Goal: Communication & Community: Participate in discussion

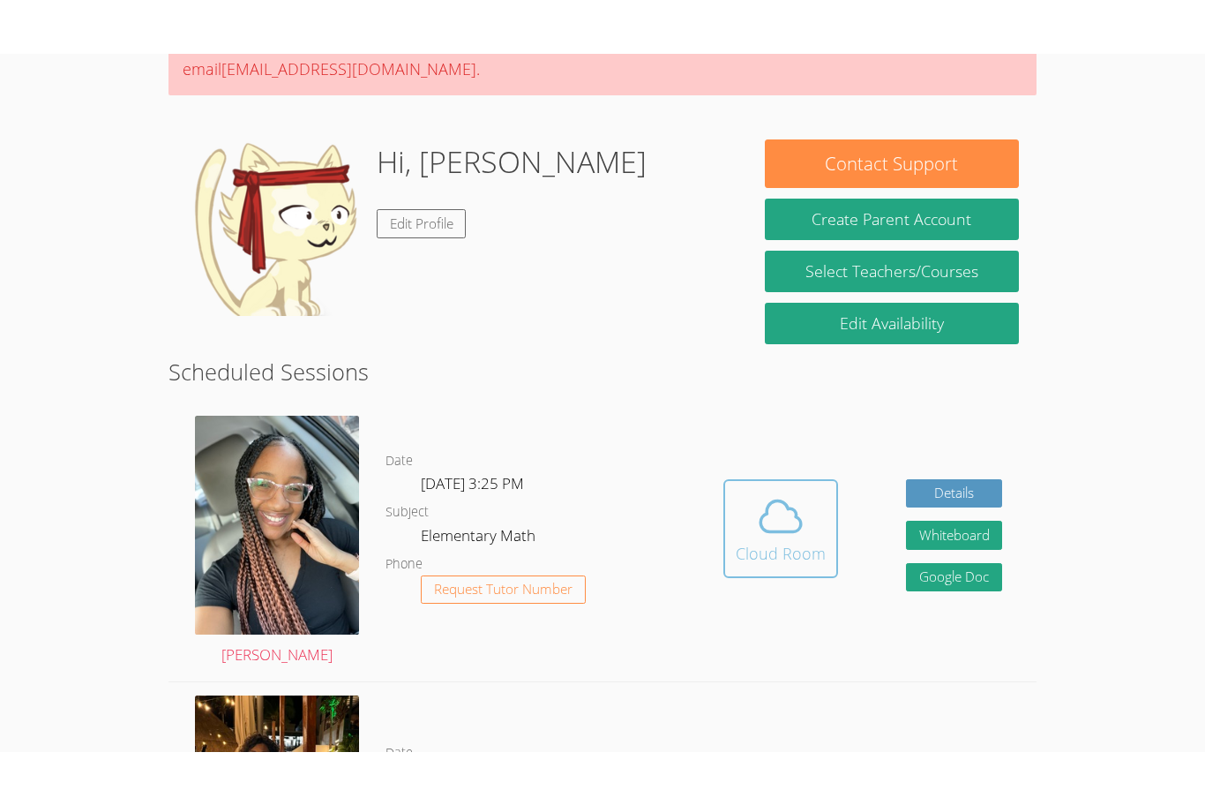
scroll to position [200, 0]
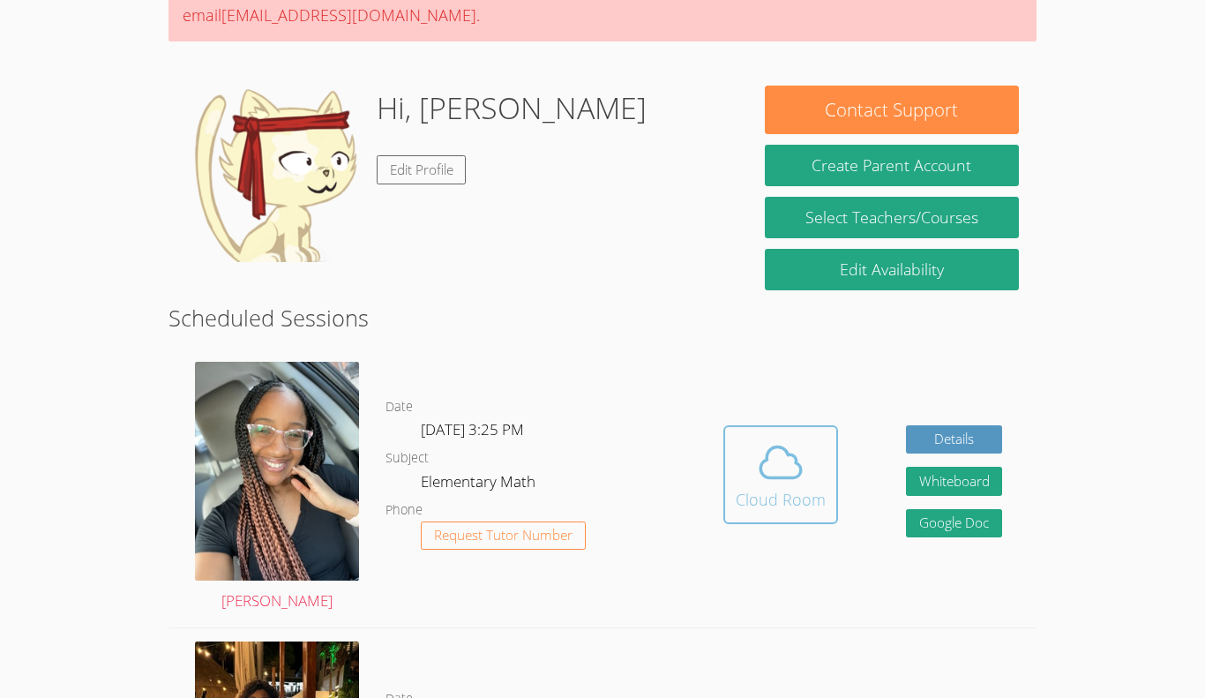
click at [746, 512] on button "Cloud Room" at bounding box center [781, 474] width 115 height 99
click at [771, 464] on icon at bounding box center [780, 462] width 49 height 49
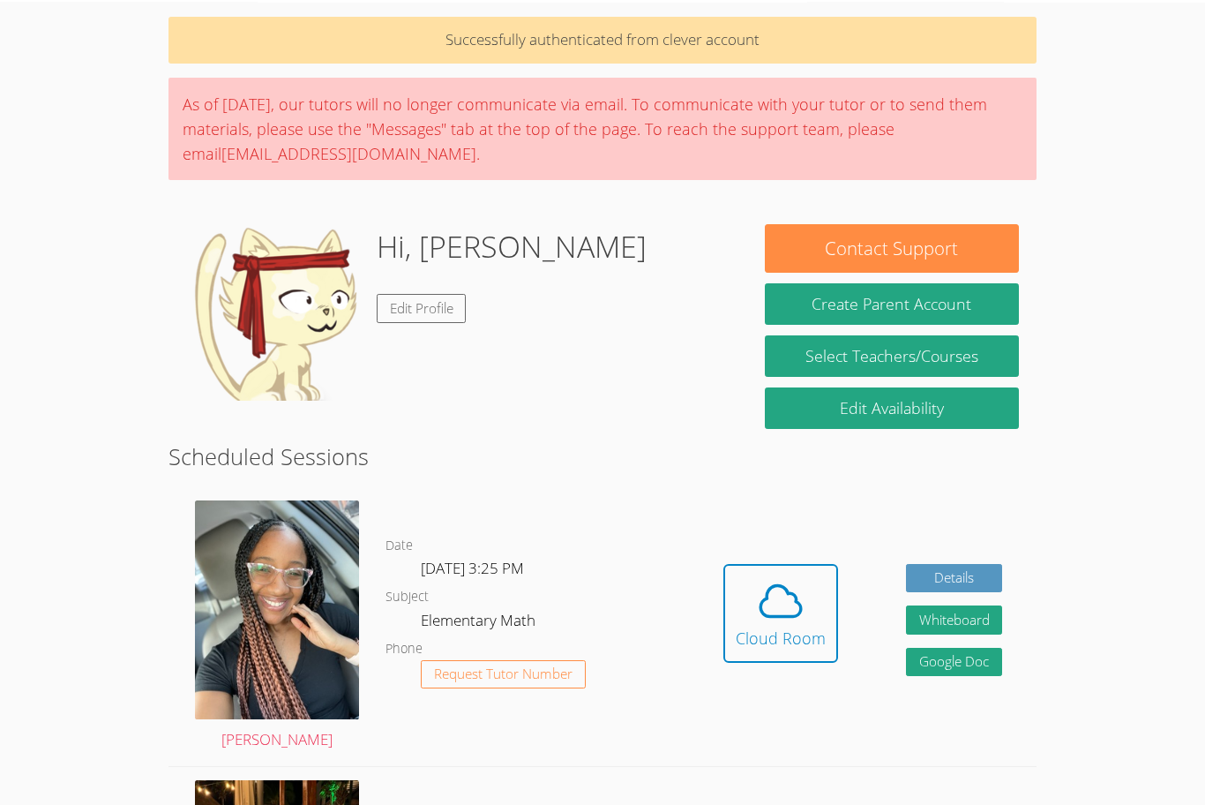
scroll to position [56, 0]
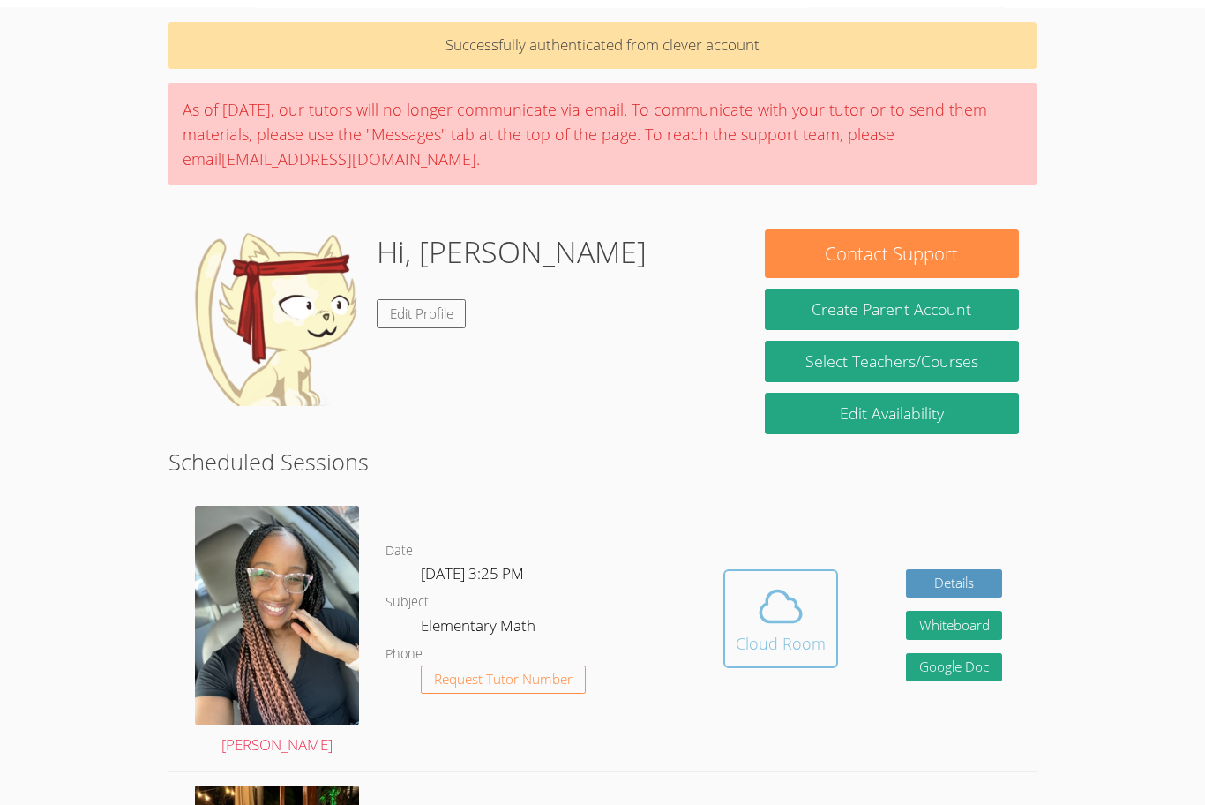
click at [814, 623] on span at bounding box center [781, 605] width 90 height 49
click at [753, 600] on span at bounding box center [781, 605] width 90 height 49
click at [783, 642] on div "Cloud Room" at bounding box center [781, 643] width 90 height 25
click at [745, 613] on span at bounding box center [781, 605] width 90 height 49
click at [748, 589] on span at bounding box center [781, 605] width 90 height 49
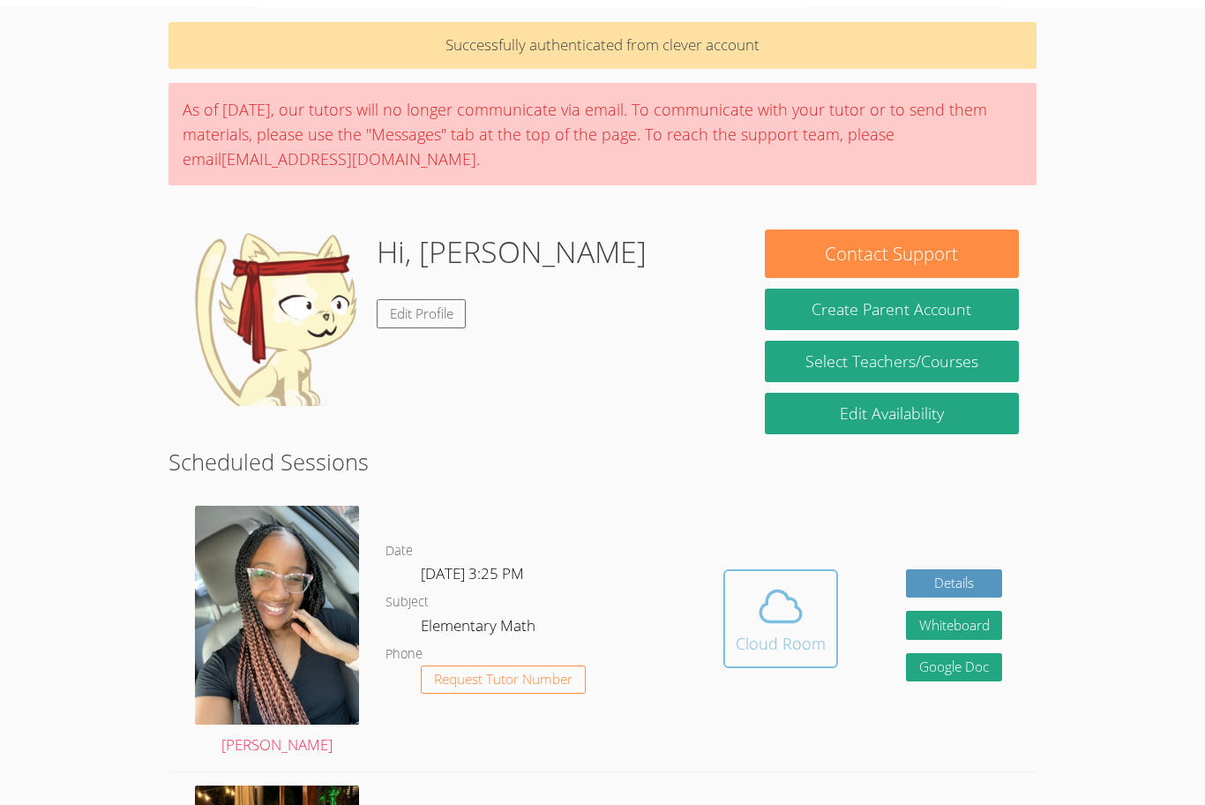
click at [786, 621] on icon at bounding box center [781, 605] width 41 height 31
click at [787, 621] on icon at bounding box center [781, 605] width 41 height 31
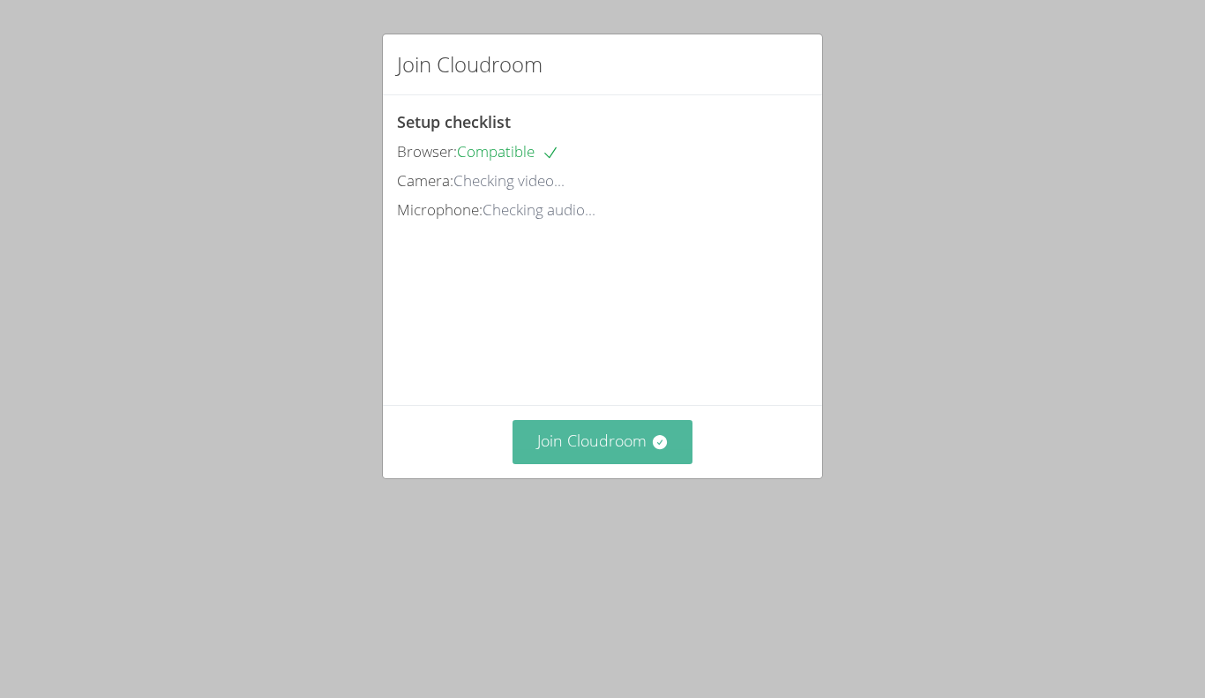
click at [605, 455] on button "Join Cloudroom" at bounding box center [603, 441] width 181 height 43
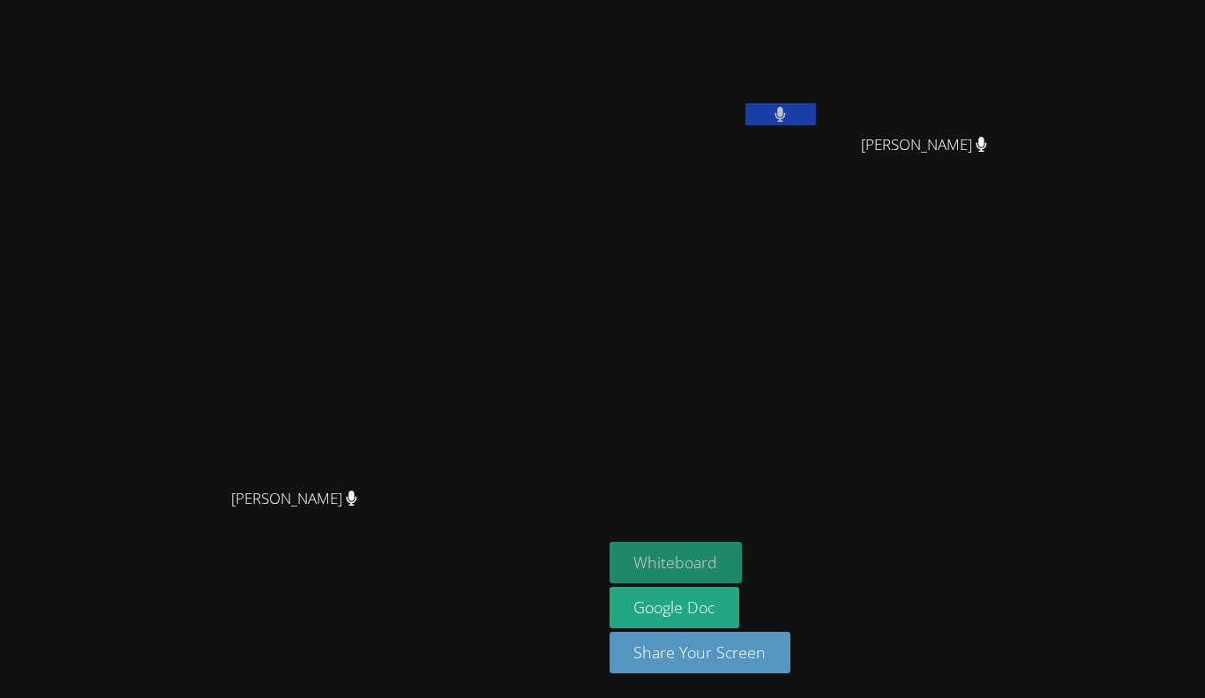
click at [743, 544] on button "Whiteboard" at bounding box center [676, 562] width 133 height 41
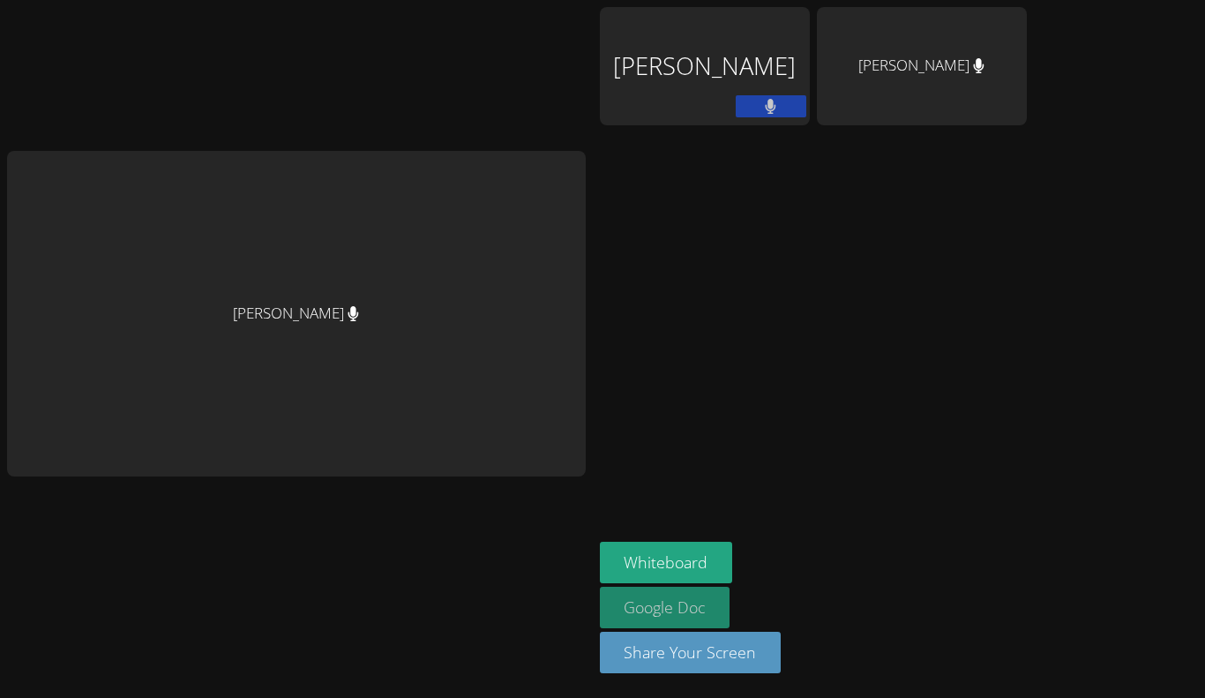
click at [610, 587] on link "Google Doc" at bounding box center [665, 607] width 131 height 41
click at [615, 559] on button "Whiteboard" at bounding box center [666, 562] width 133 height 41
click at [627, 659] on button "Share Your Screen" at bounding box center [691, 652] width 182 height 41
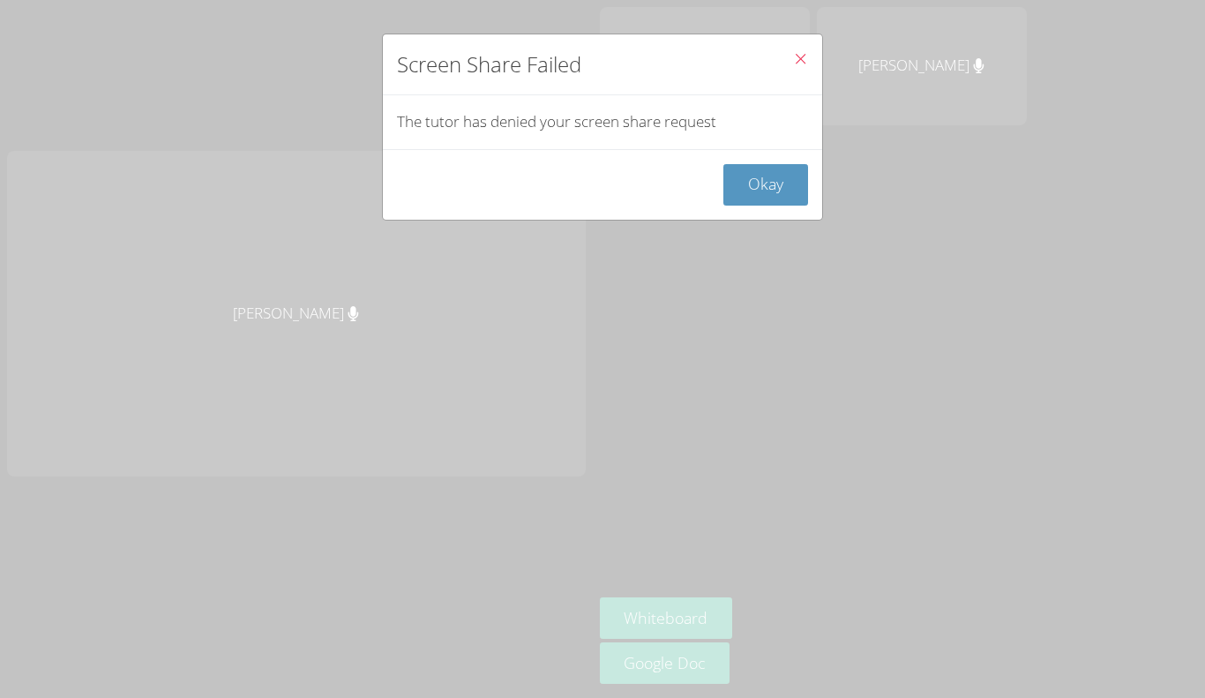
click at [797, 47] on button "Close" at bounding box center [800, 61] width 43 height 54
click at [804, 56] on icon "Close" at bounding box center [800, 58] width 15 height 15
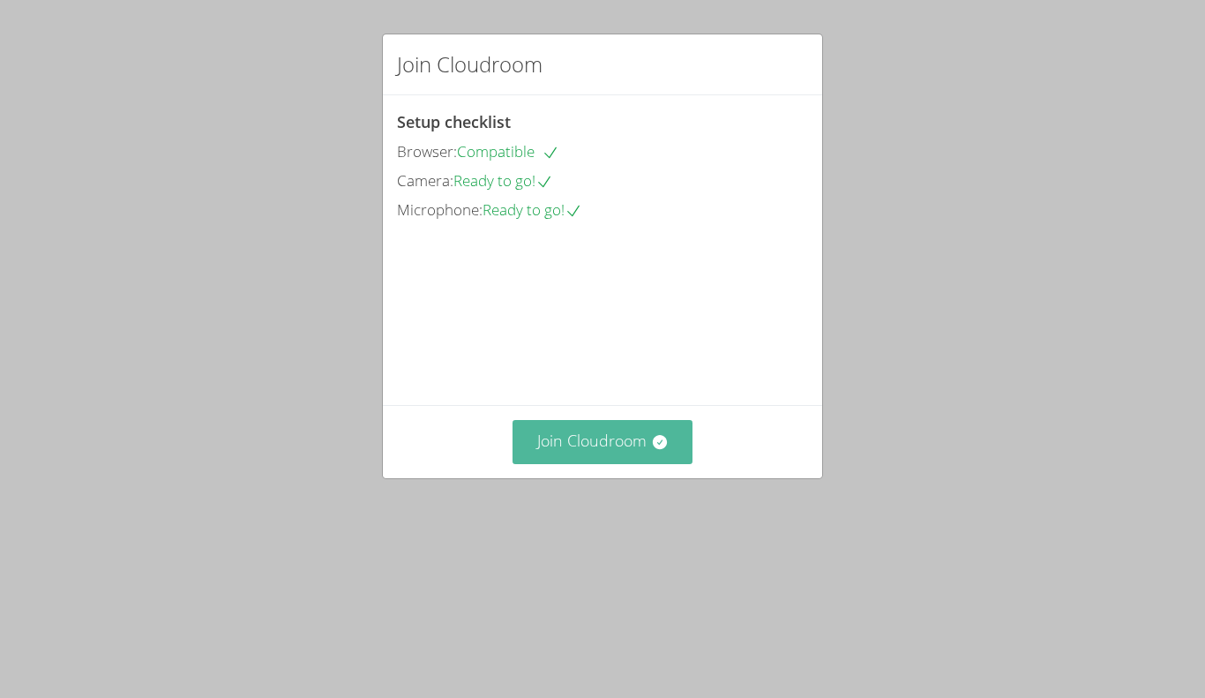
click at [596, 463] on button "Join Cloudroom" at bounding box center [603, 441] width 181 height 43
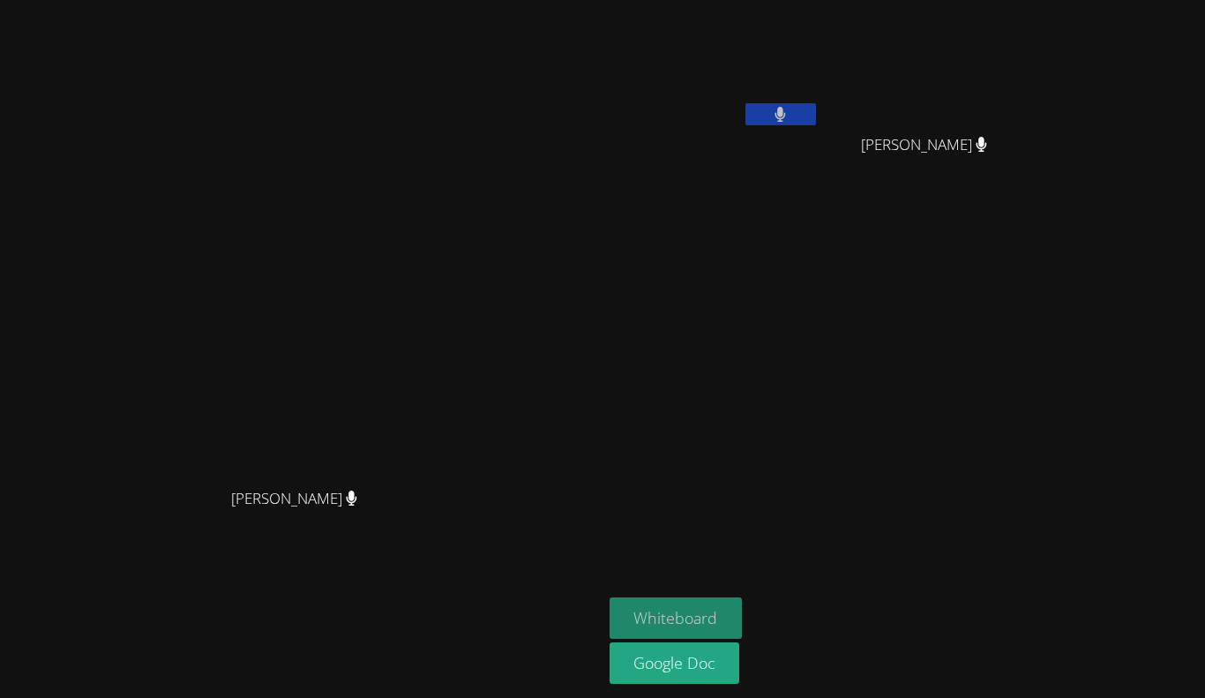
click at [743, 621] on button "Whiteboard" at bounding box center [676, 617] width 133 height 41
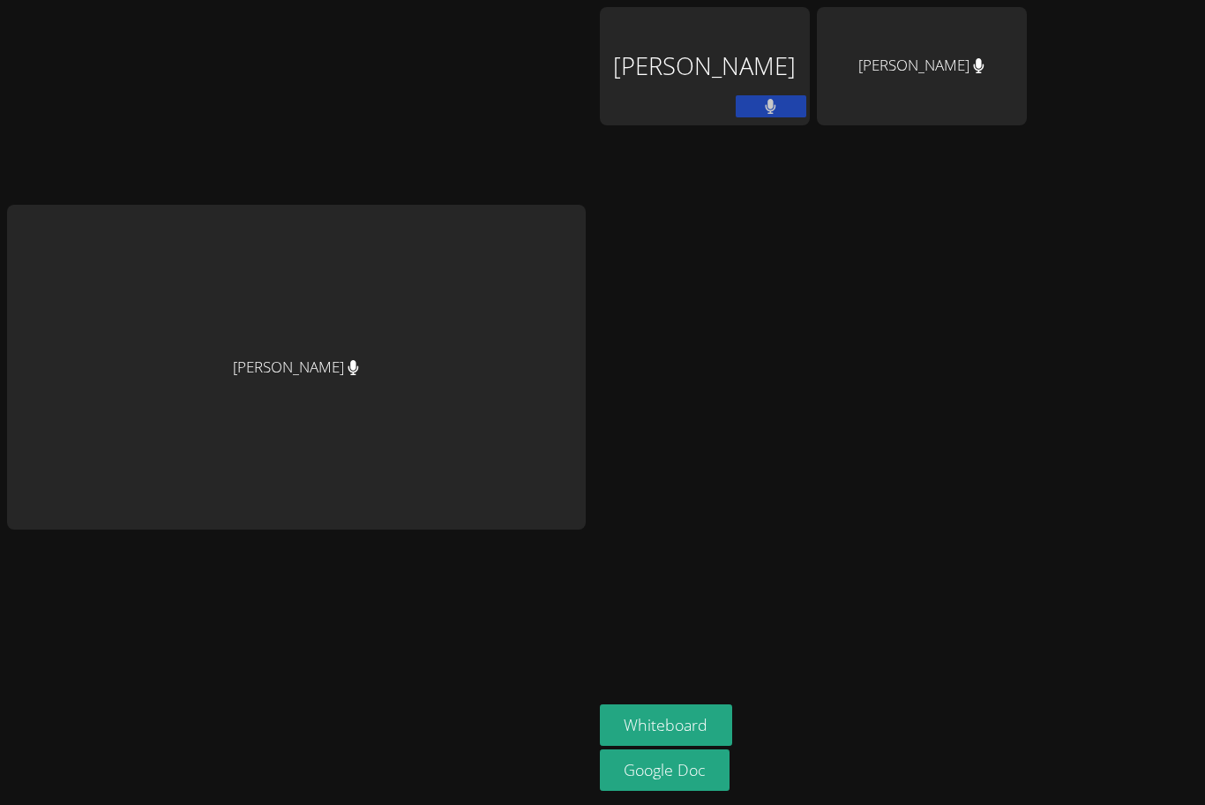
click at [866, 63] on div "[PERSON_NAME]" at bounding box center [922, 66] width 210 height 118
click at [618, 697] on button "Whiteboard" at bounding box center [666, 724] width 133 height 41
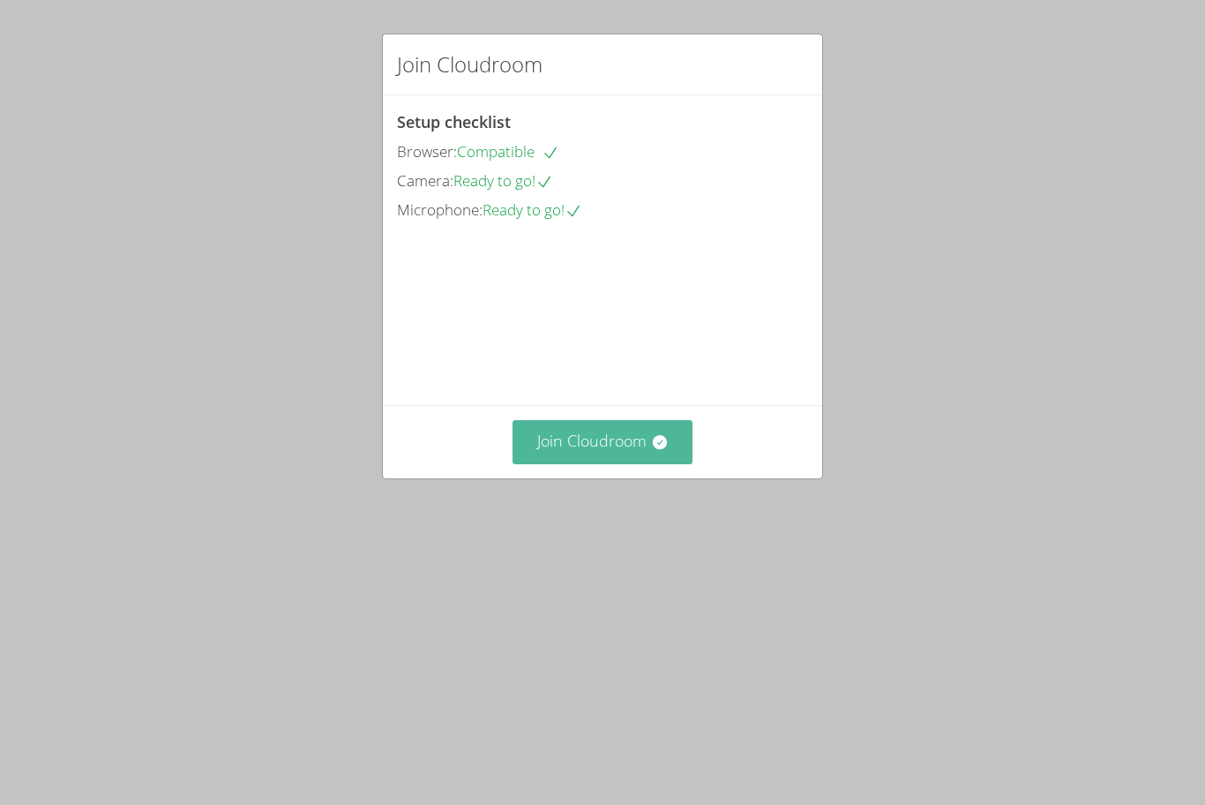
click at [616, 463] on button "Join Cloudroom" at bounding box center [603, 441] width 181 height 43
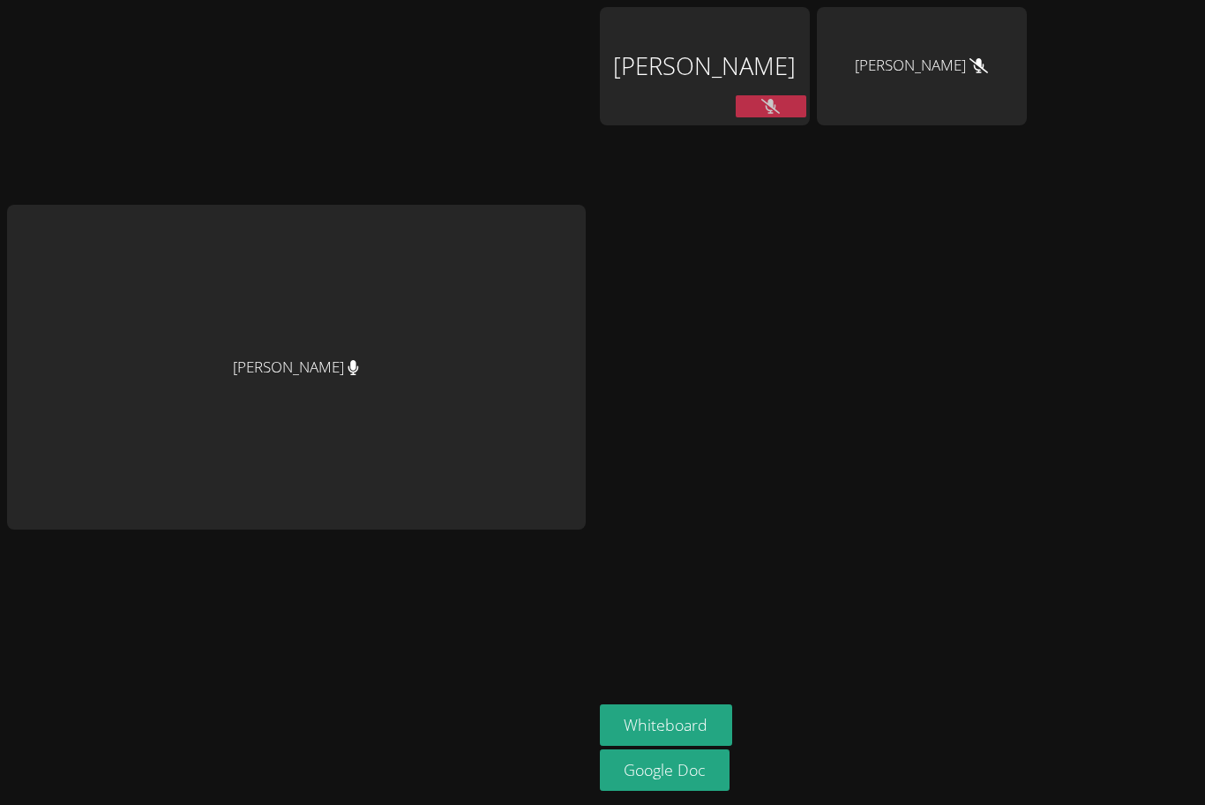
click at [754, 107] on button at bounding box center [771, 106] width 71 height 22
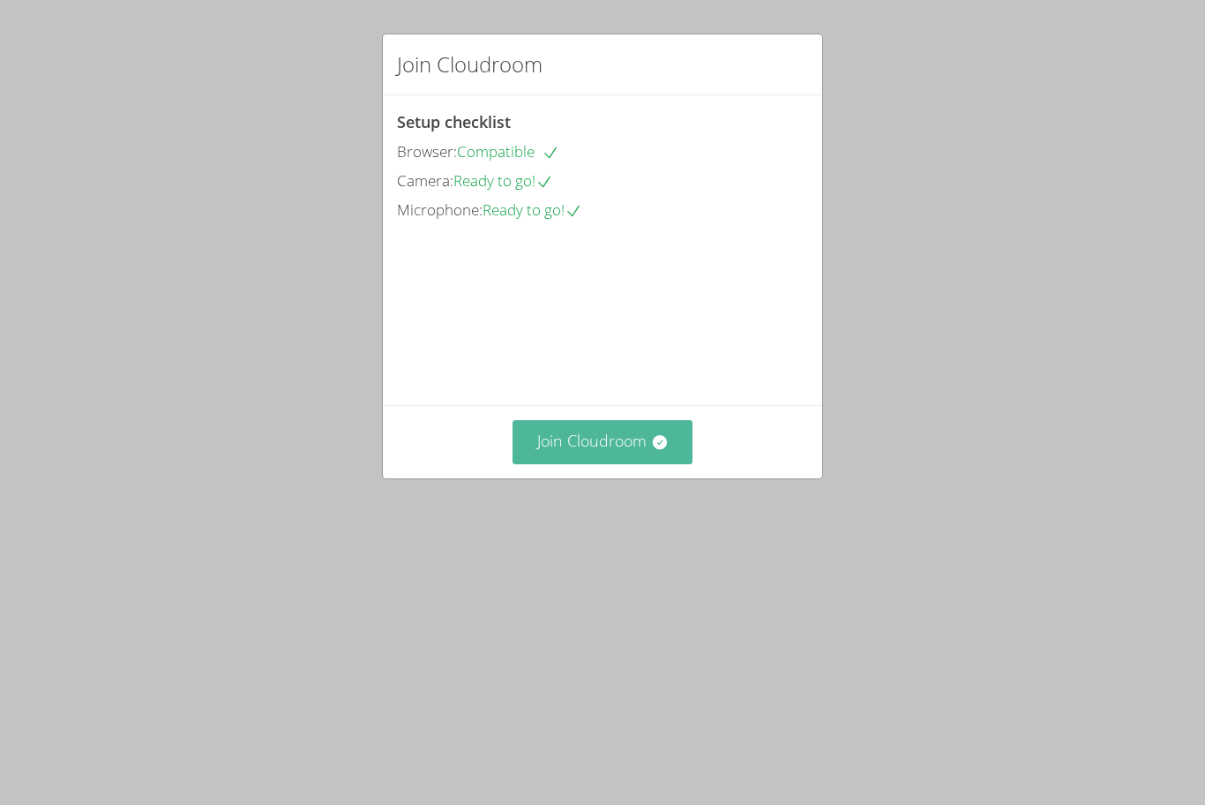
click at [618, 463] on button "Join Cloudroom" at bounding box center [603, 441] width 181 height 43
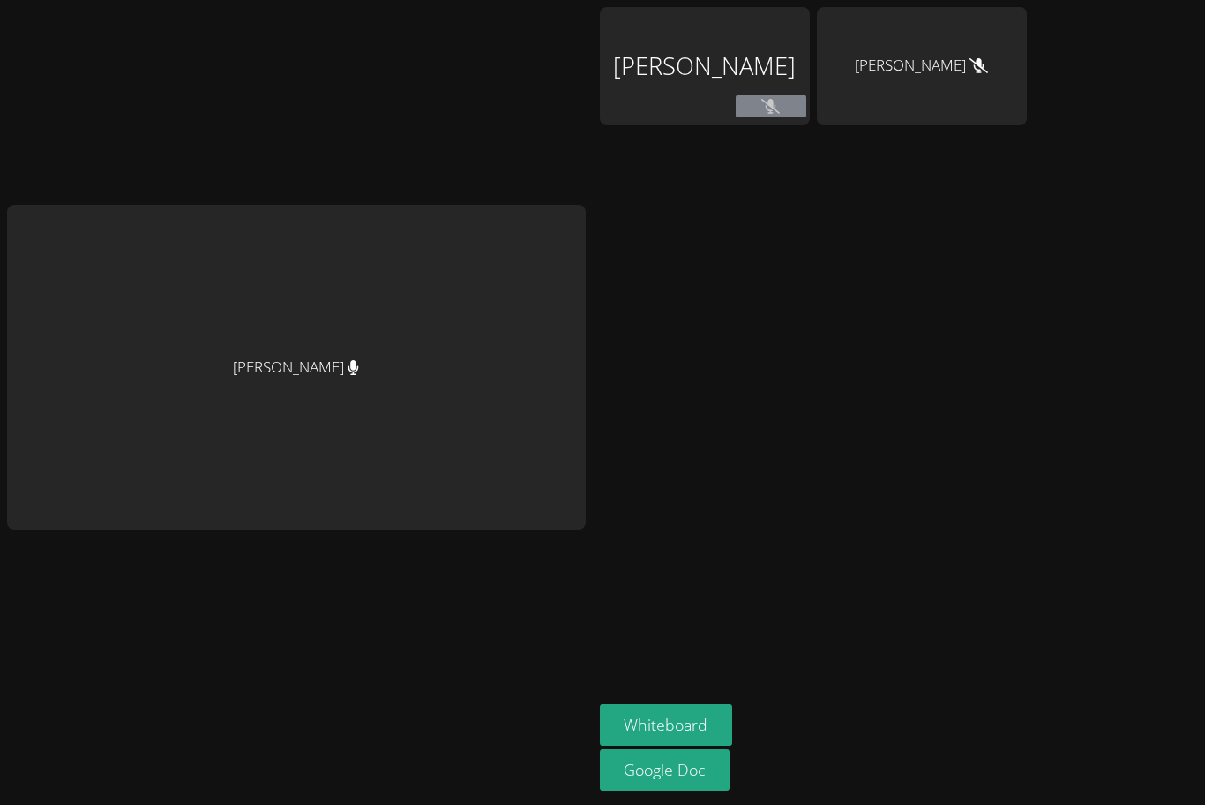
click at [736, 120] on div at bounding box center [771, 108] width 71 height 26
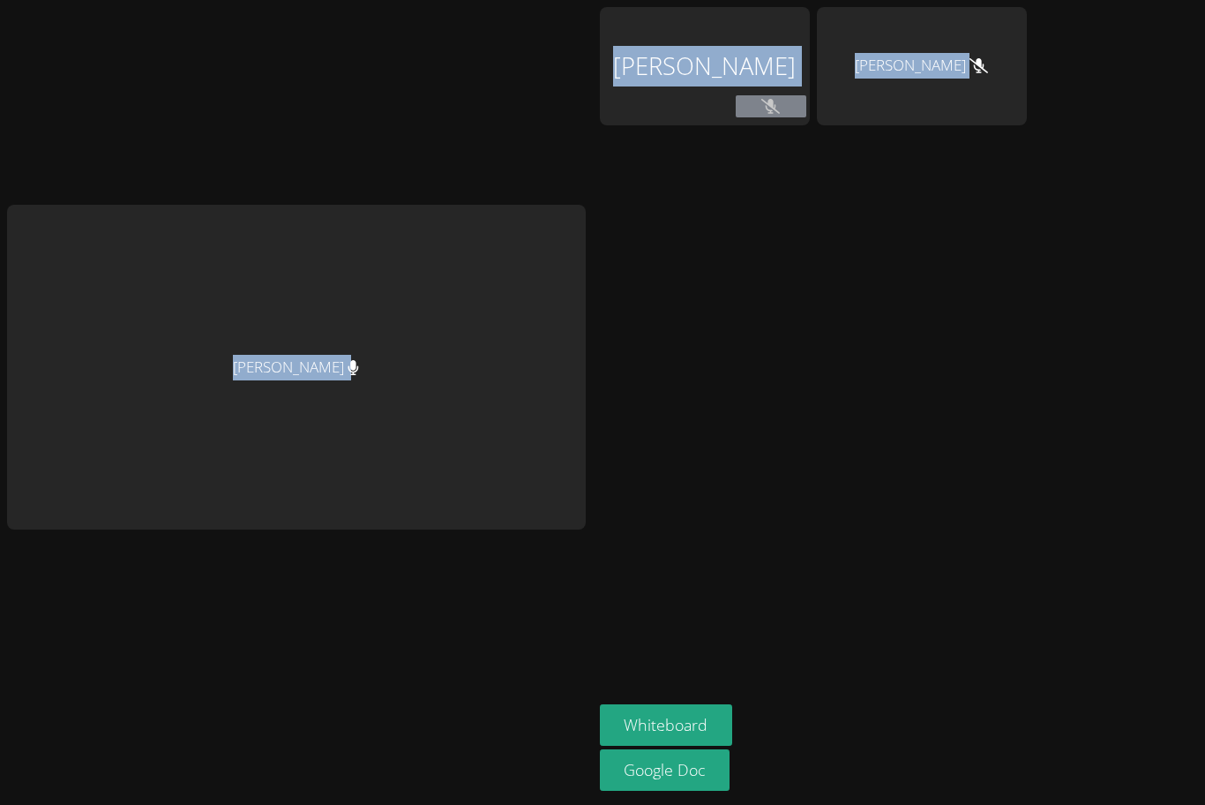
drag, startPoint x: 111, startPoint y: 302, endPoint x: 904, endPoint y: 226, distance: 796.0
click at [904, 226] on div "[PERSON_NAME] [PERSON_NAME] [PERSON_NAME] Whiteboard Google Doc" at bounding box center [602, 402] width 1205 height 805
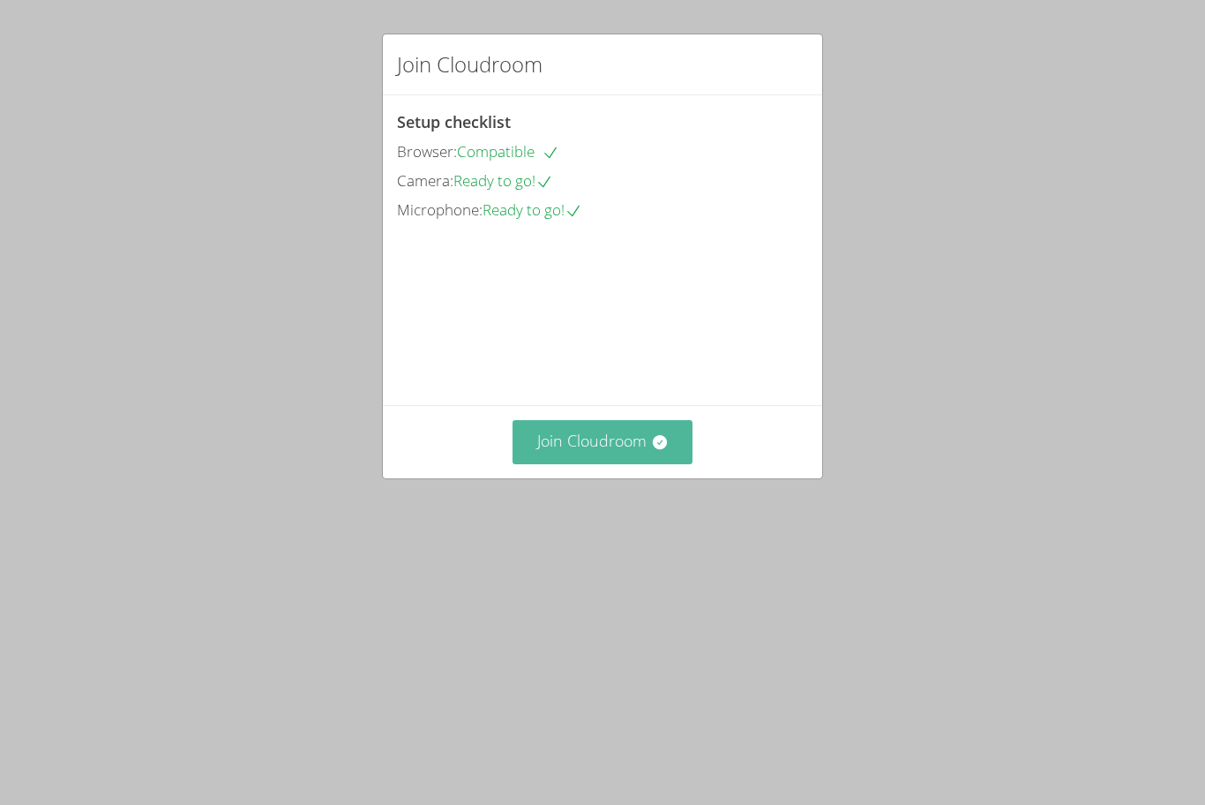
click at [593, 463] on button "Join Cloudroom" at bounding box center [603, 441] width 181 height 43
click at [627, 477] on div "Join Cloudroom" at bounding box center [602, 441] width 439 height 72
click at [629, 463] on button "Join Cloudroom" at bounding box center [603, 441] width 181 height 43
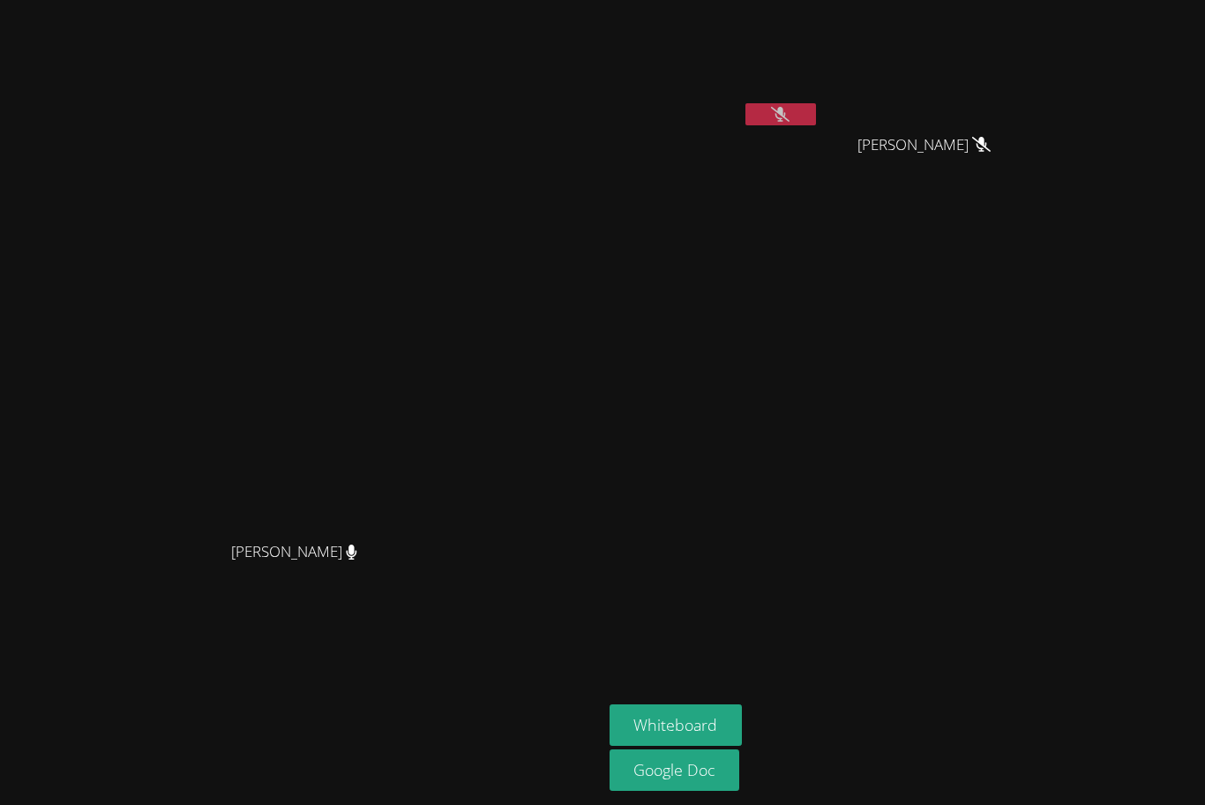
click at [816, 115] on button at bounding box center [781, 114] width 71 height 22
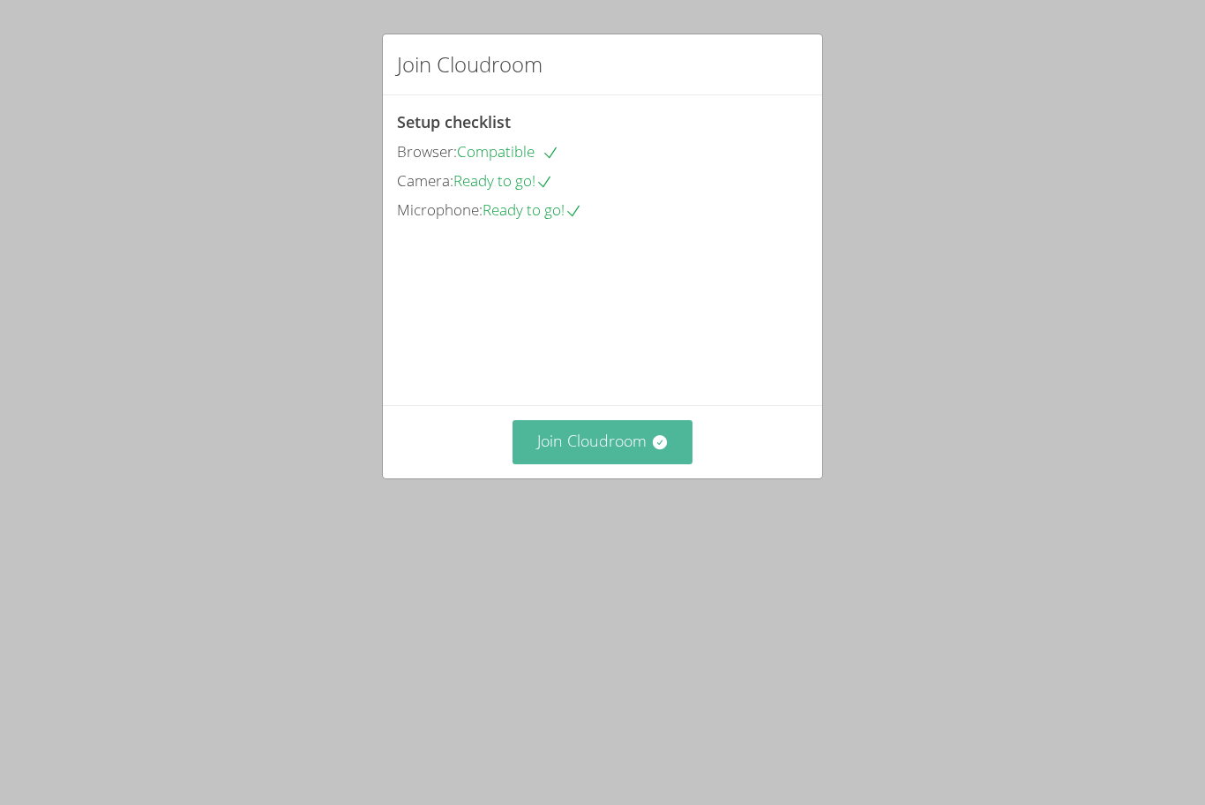
click at [590, 463] on button "Join Cloudroom" at bounding box center [603, 441] width 181 height 43
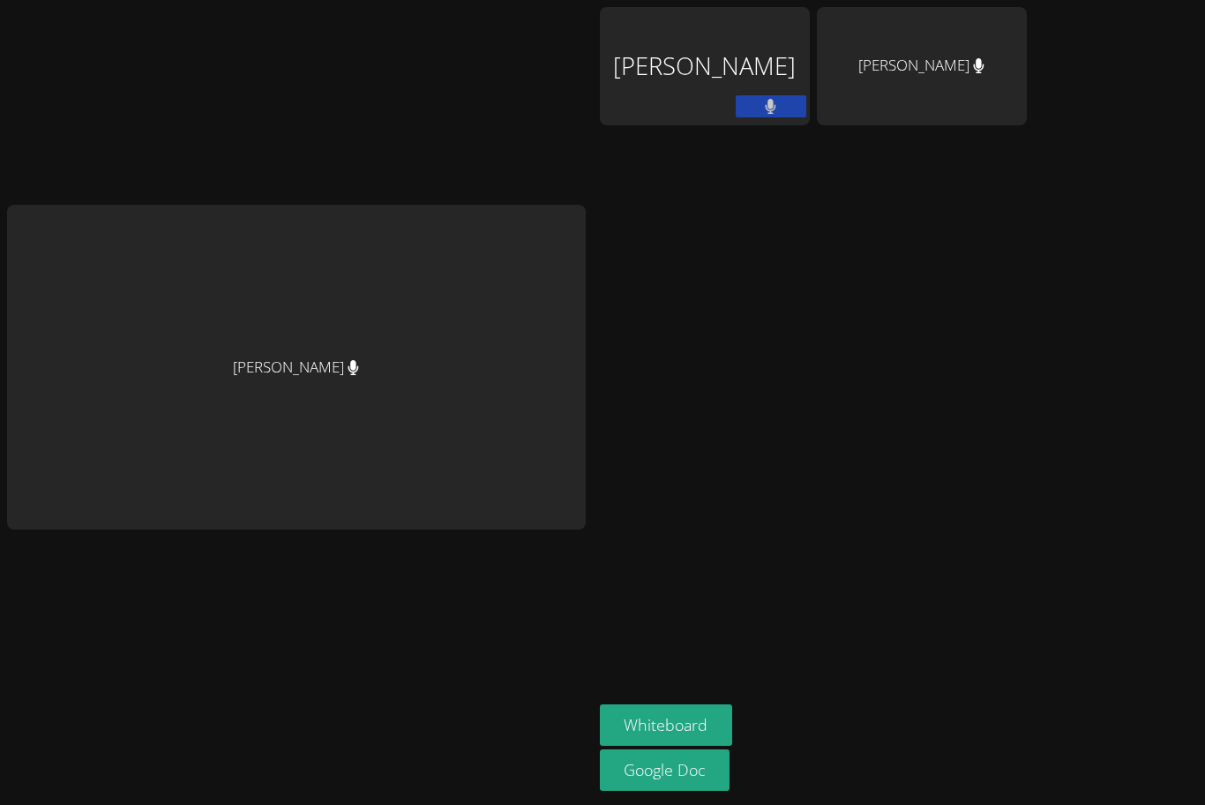
click at [619, 702] on aside "Alejandra Ruvalcaba Melgoza Jose Lara Whiteboard Google Doc" at bounding box center [813, 402] width 441 height 805
click at [628, 719] on button "Whiteboard" at bounding box center [666, 724] width 133 height 41
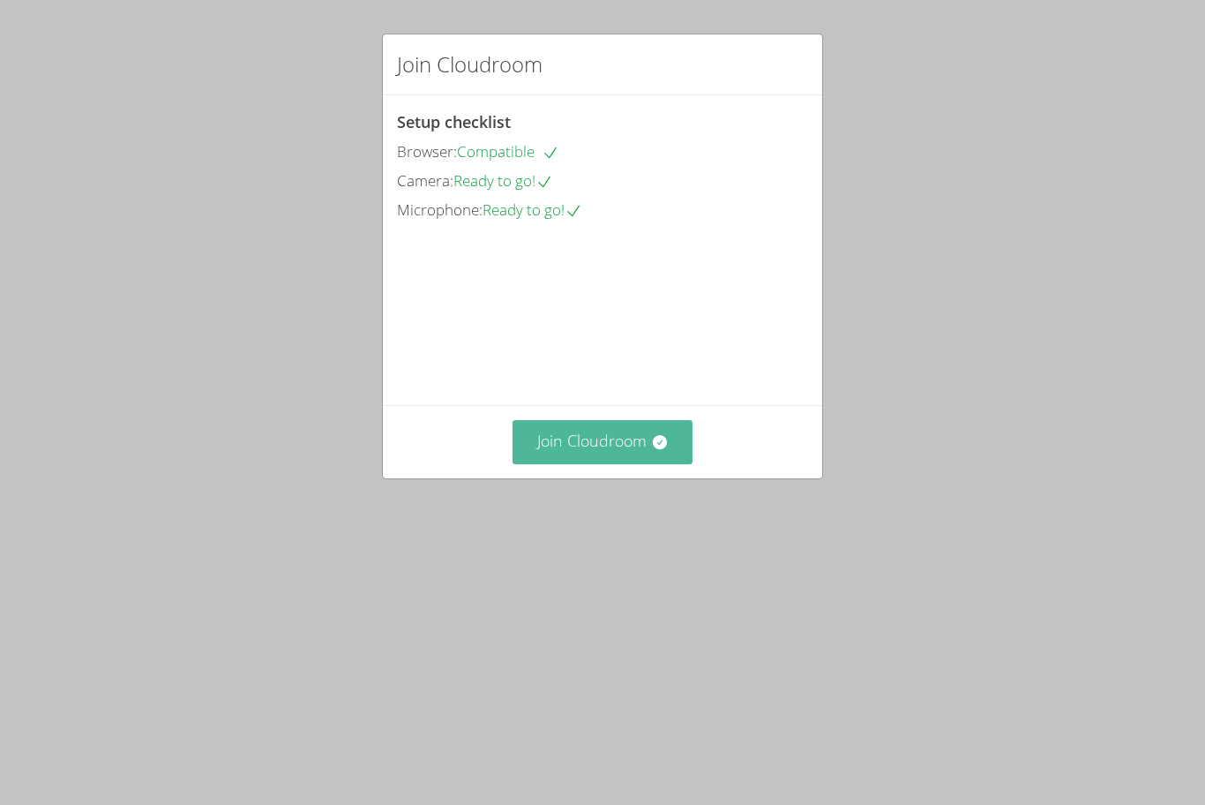
click at [654, 451] on icon at bounding box center [660, 442] width 18 height 18
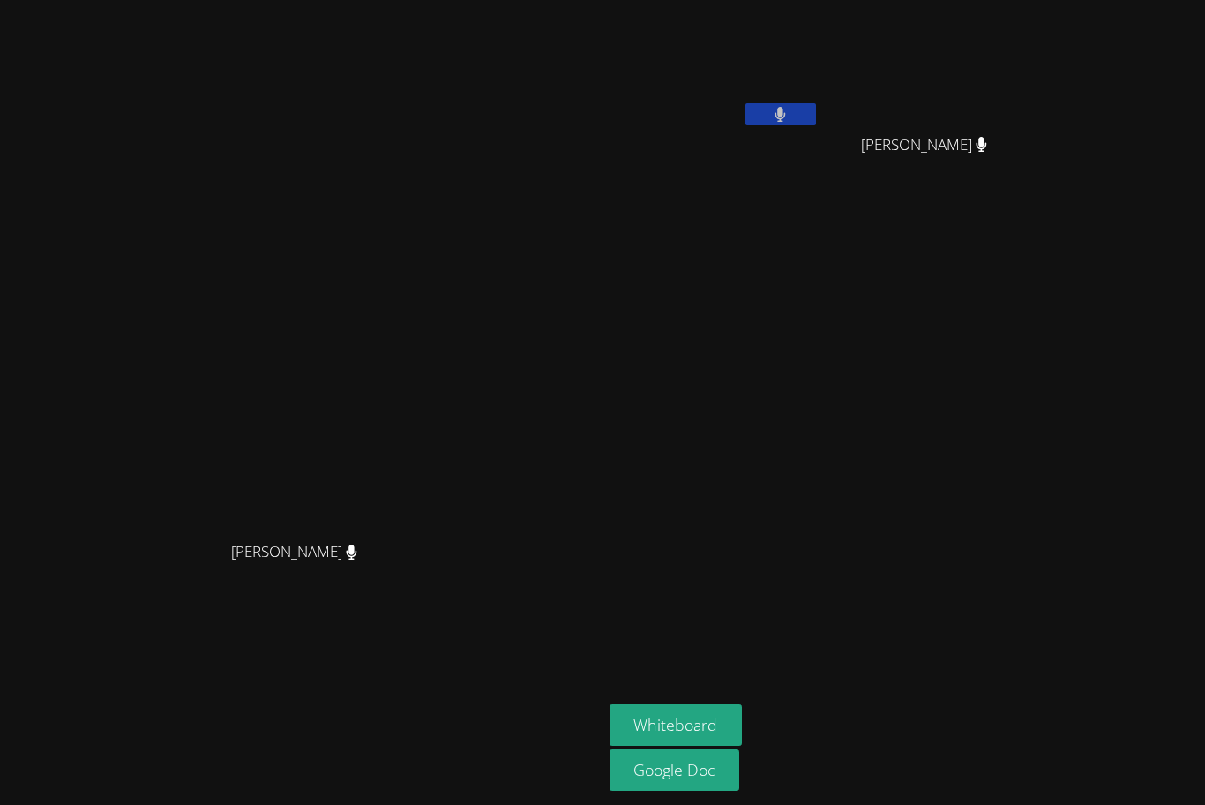
click at [837, 701] on aside "Alejandra Ruvalcaba Melgoza Jose Lara Jose Lara Whiteboard Google Doc" at bounding box center [823, 402] width 441 height 805
click at [743, 713] on button "Whiteboard" at bounding box center [676, 724] width 133 height 41
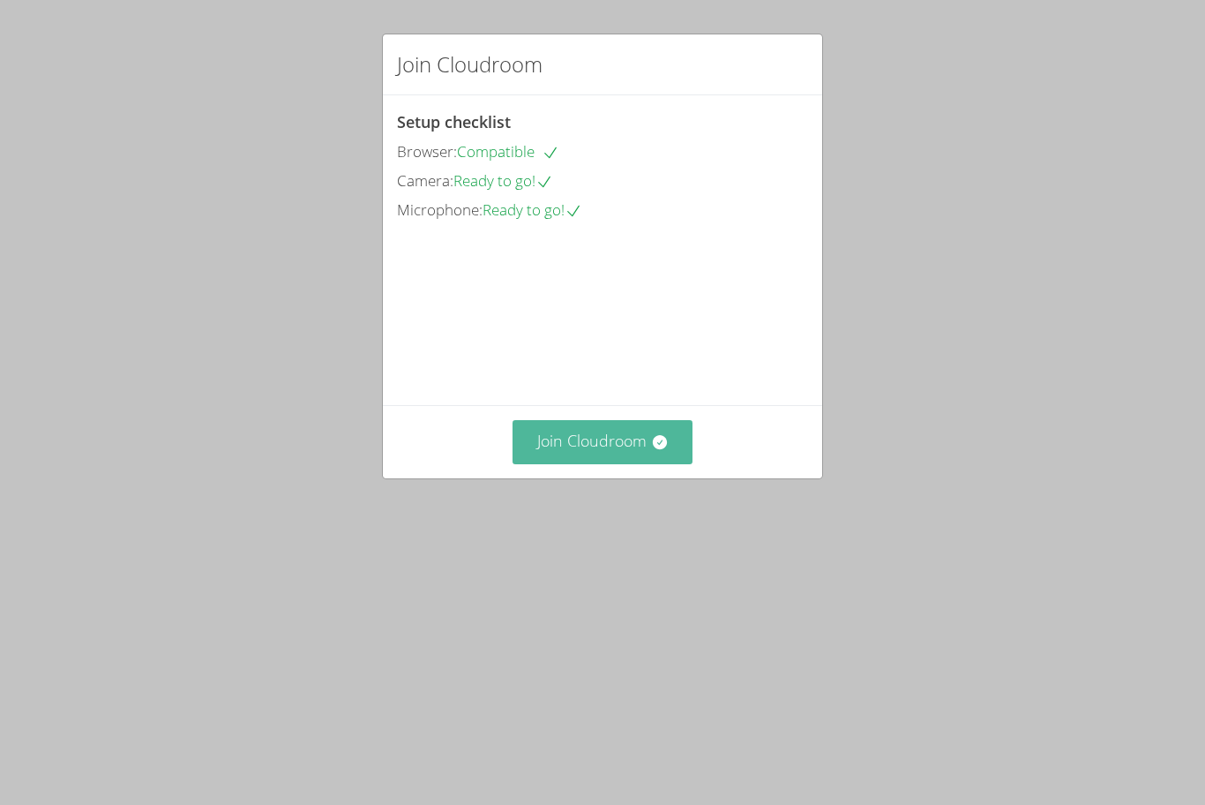
click at [611, 463] on button "Join Cloudroom" at bounding box center [603, 441] width 181 height 43
